Goal: Understand process/instructions: Learn how to perform a task or action

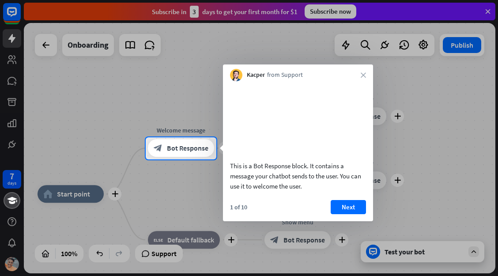
click at [364, 71] on div "Kacper from Support close" at bounding box center [298, 72] width 150 height 17
click at [347, 214] on button "Next" at bounding box center [347, 207] width 35 height 14
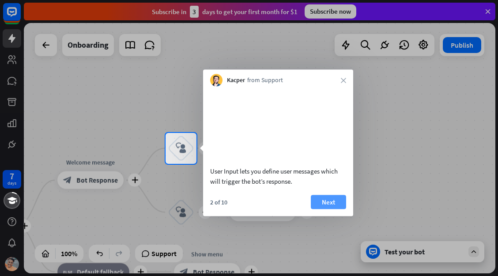
drag, startPoint x: 342, startPoint y: 79, endPoint x: 327, endPoint y: 210, distance: 132.2
click at [327, 210] on div "Kacper from Support close User Input lets you define user messages which will t…" at bounding box center [278, 143] width 150 height 146
click at [327, 209] on button "Next" at bounding box center [328, 202] width 35 height 14
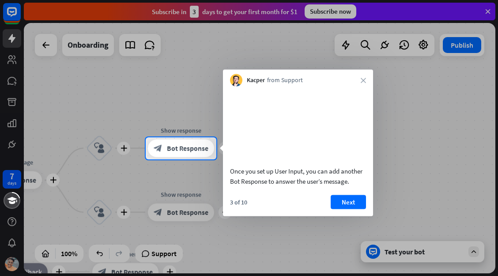
click at [364, 76] on div "Kacper from Support close" at bounding box center [298, 78] width 150 height 17
click at [350, 209] on button "Next" at bounding box center [347, 202] width 35 height 14
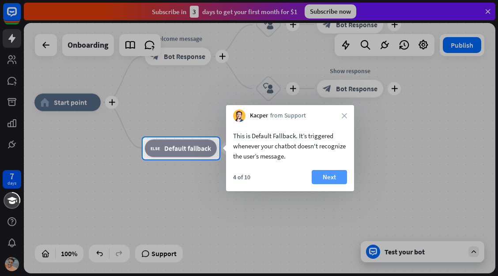
click at [332, 173] on button "Next" at bounding box center [329, 177] width 35 height 14
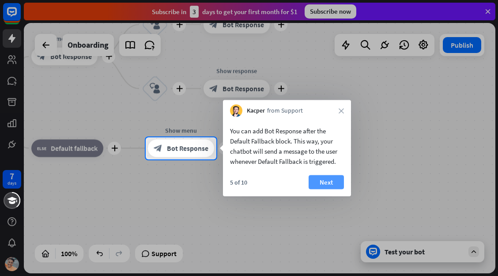
click at [331, 176] on button "Next" at bounding box center [325, 182] width 35 height 14
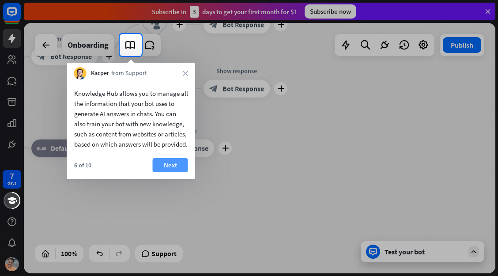
click at [176, 169] on button "Next" at bounding box center [170, 165] width 35 height 14
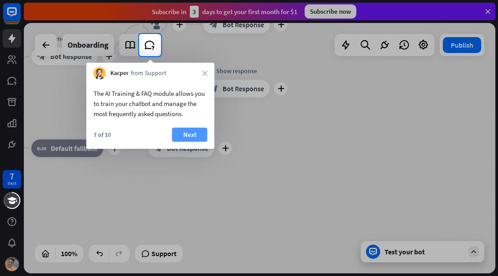
click at [192, 133] on button "Next" at bounding box center [189, 135] width 35 height 14
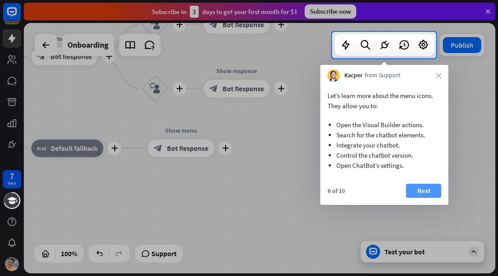
click at [422, 186] on button "Next" at bounding box center [423, 191] width 35 height 14
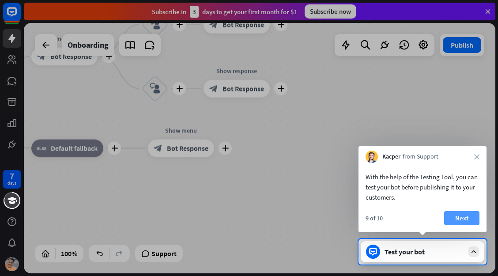
click at [470, 218] on button "Next" at bounding box center [461, 218] width 35 height 14
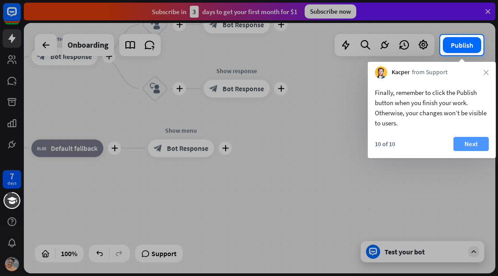
click at [471, 139] on button "Next" at bounding box center [470, 144] width 35 height 14
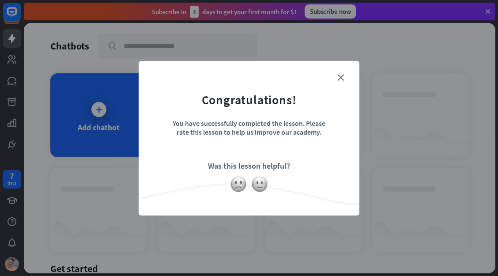
click at [341, 72] on form "Congratulations! You have successfully completed the lesson. Please rate this l…" at bounding box center [249, 124] width 199 height 105
click at [341, 73] on form "Congratulations! You have successfully completed the lesson. Please rate this l…" at bounding box center [249, 124] width 199 height 105
click at [338, 77] on icon "close" at bounding box center [340, 77] width 7 height 7
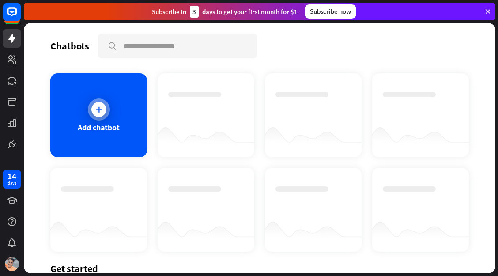
click at [98, 109] on icon at bounding box center [98, 109] width 9 height 9
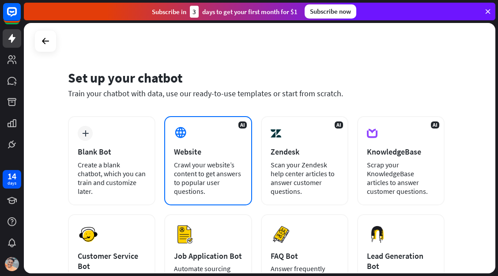
click at [204, 173] on div "Crawl your website’s content to get answers to popular user questions." at bounding box center [208, 177] width 68 height 35
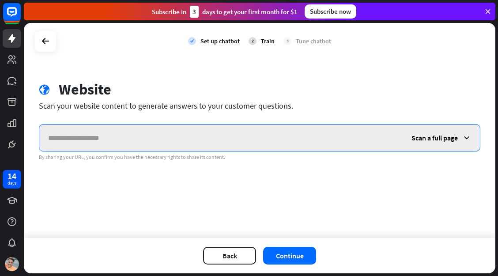
click at [71, 146] on input "text" at bounding box center [220, 137] width 363 height 26
paste input "**********"
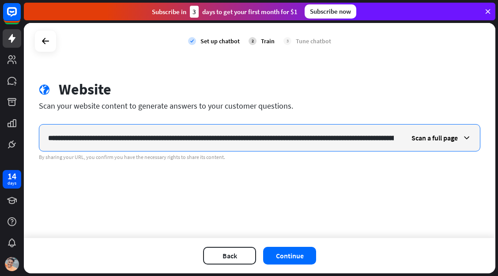
scroll to position [0, 1310]
type input "**********"
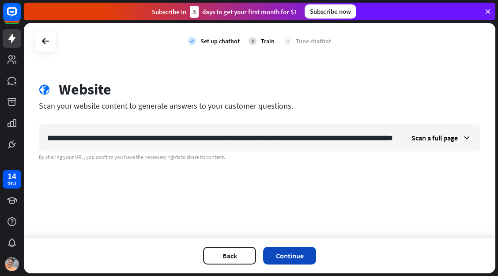
scroll to position [0, 0]
click at [290, 255] on button "Continue" at bounding box center [289, 256] width 53 height 18
